Goal: Navigation & Orientation: Find specific page/section

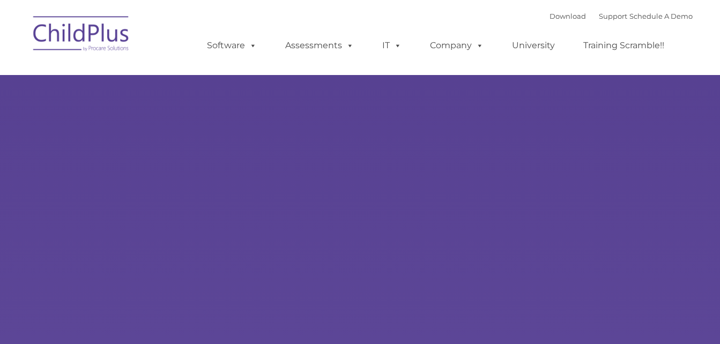
type input ""
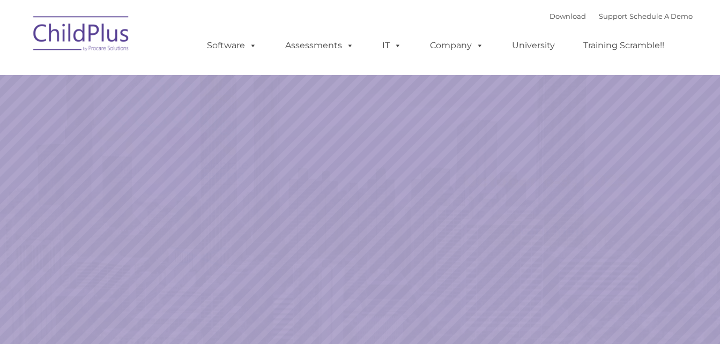
select select "MEDIUM"
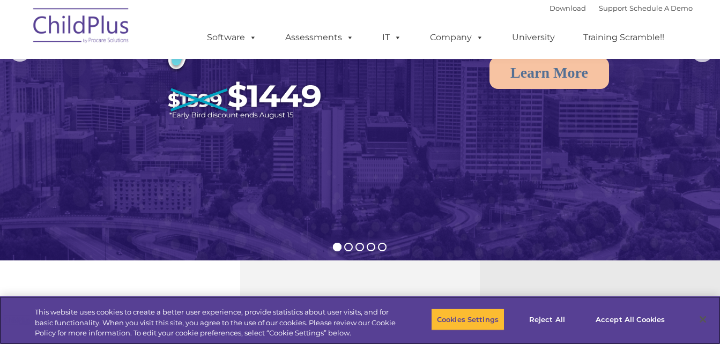
scroll to position [161, 0]
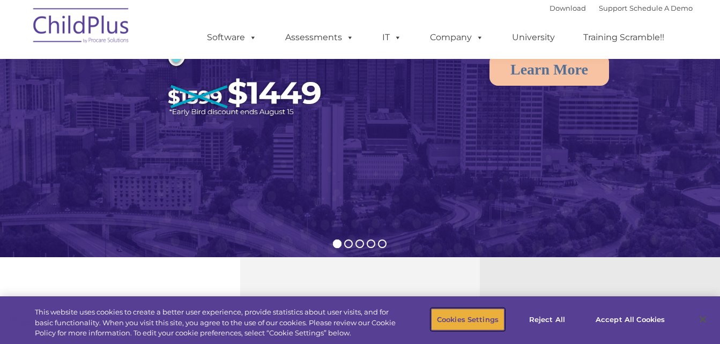
click at [492, 320] on button "Cookies Settings" at bounding box center [467, 319] width 73 height 23
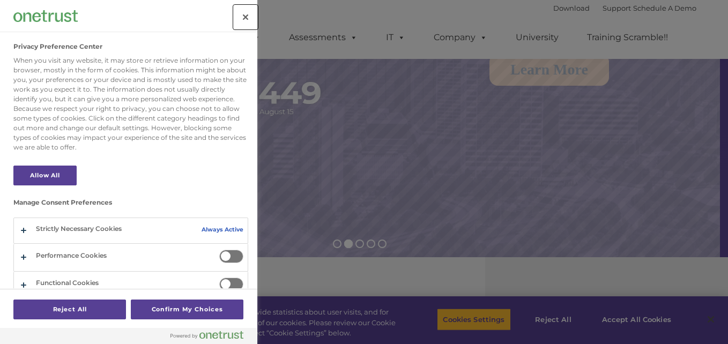
click at [248, 13] on button "Close" at bounding box center [246, 17] width 24 height 24
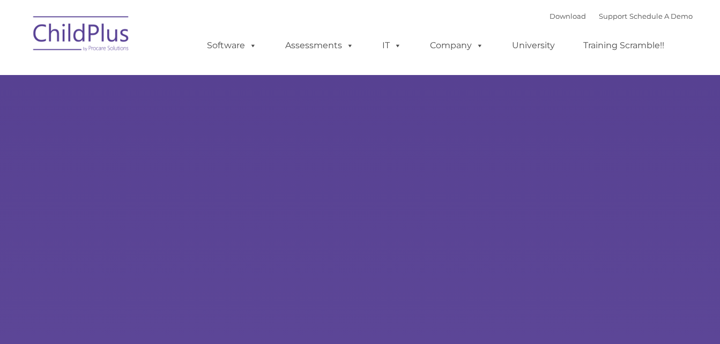
type input ""
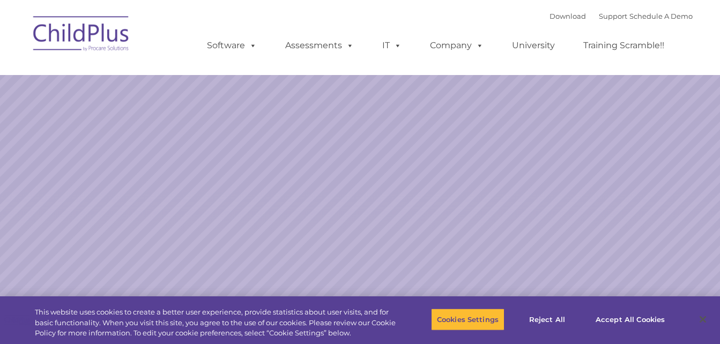
select select "MEDIUM"
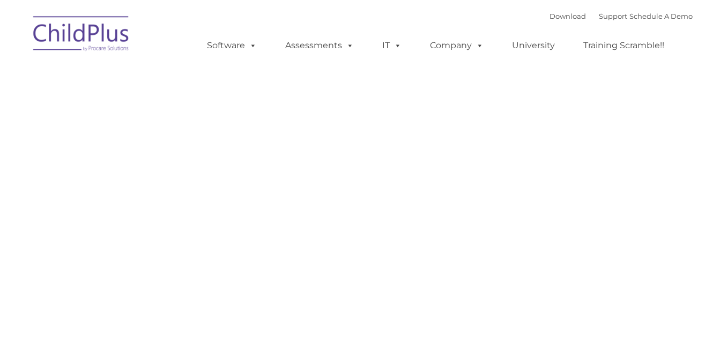
type input ""
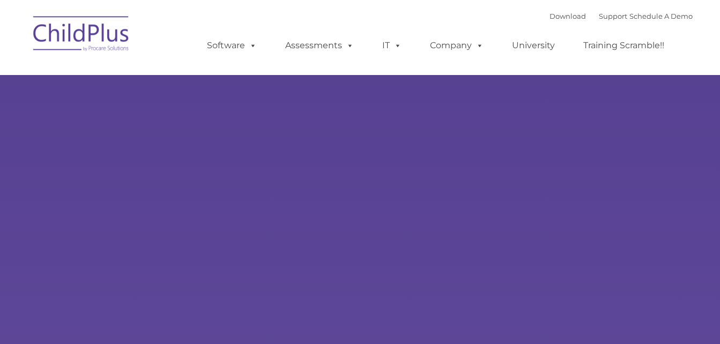
type input ""
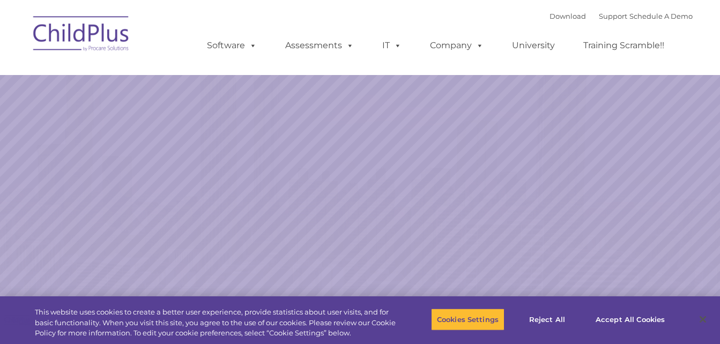
select select "MEDIUM"
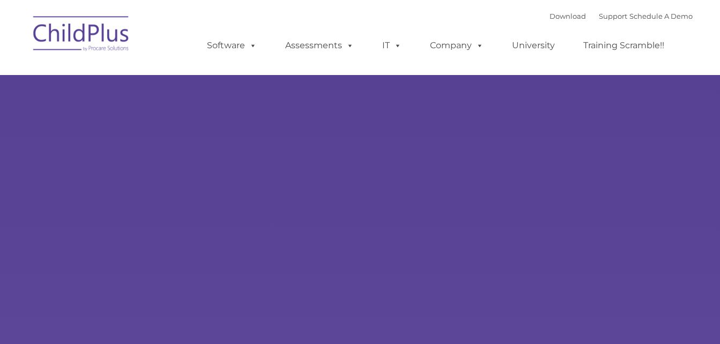
type input ""
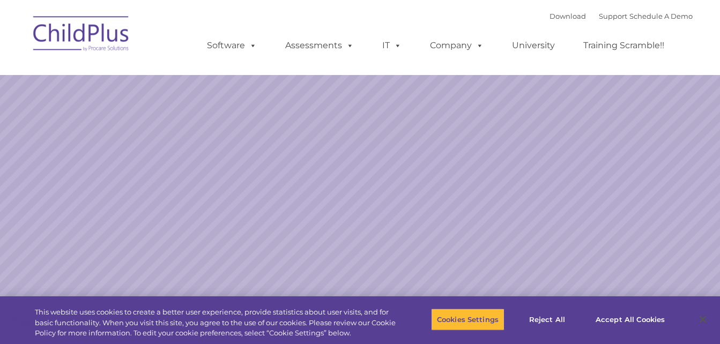
select select "MEDIUM"
